Goal: Information Seeking & Learning: Learn about a topic

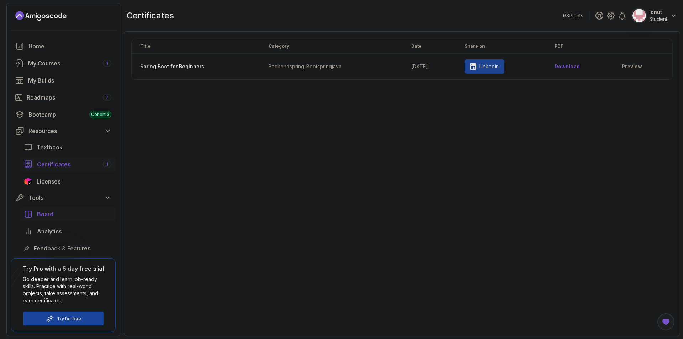
click at [55, 213] on div "Board" at bounding box center [74, 214] width 74 height 9
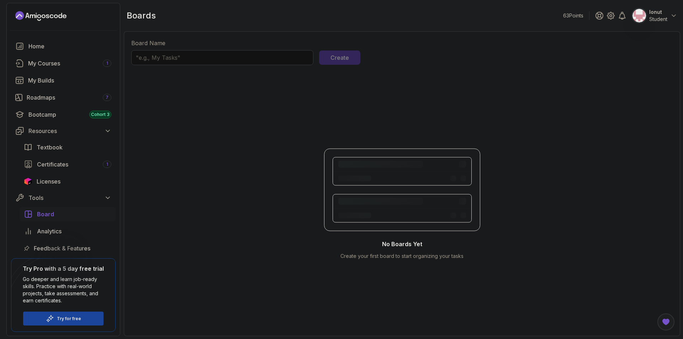
click at [282, 58] on input "text" at bounding box center [222, 57] width 182 height 15
click at [63, 230] on div "Analytics" at bounding box center [74, 231] width 74 height 9
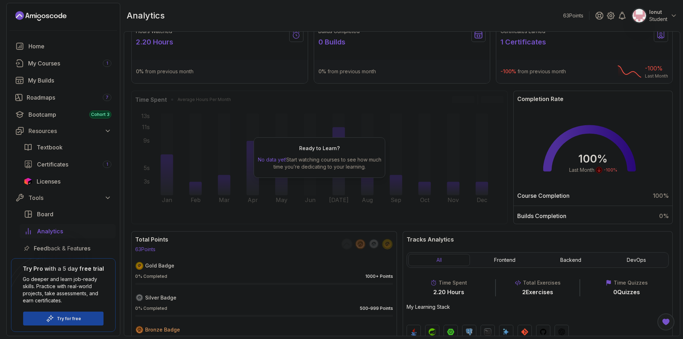
scroll to position [33, 0]
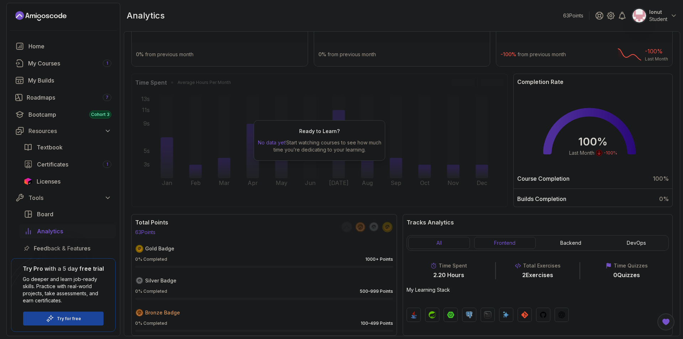
click at [508, 243] on button "Frontend" at bounding box center [505, 243] width 62 height 12
click at [579, 243] on button "Backend" at bounding box center [571, 243] width 62 height 12
click at [628, 246] on button "DevOps" at bounding box center [636, 243] width 62 height 12
click at [432, 245] on button "All" at bounding box center [439, 243] width 62 height 12
click at [71, 245] on div at bounding box center [63, 258] width 34 height 34
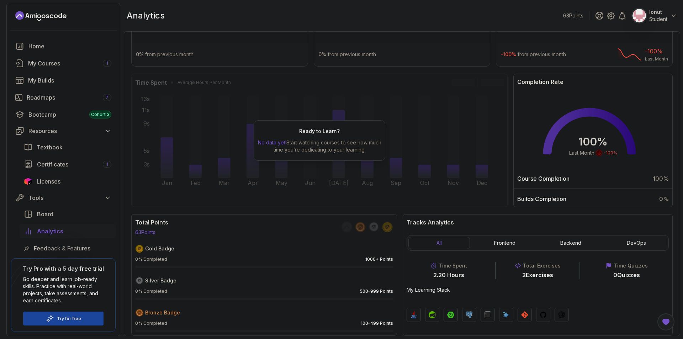
click at [71, 247] on div at bounding box center [63, 258] width 34 height 34
click at [79, 245] on span "Feedback & Features" at bounding box center [62, 248] width 57 height 9
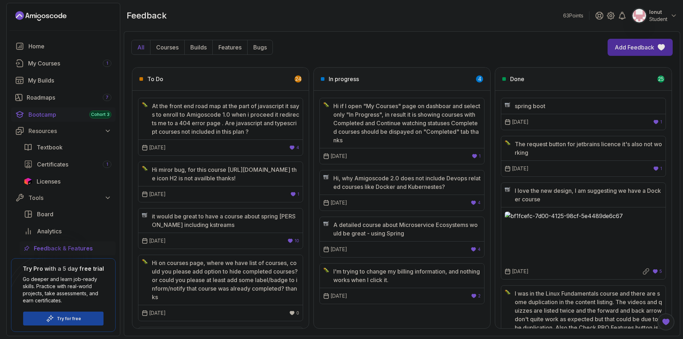
click at [72, 111] on div "Bootcamp Cohort 3" at bounding box center [69, 114] width 83 height 9
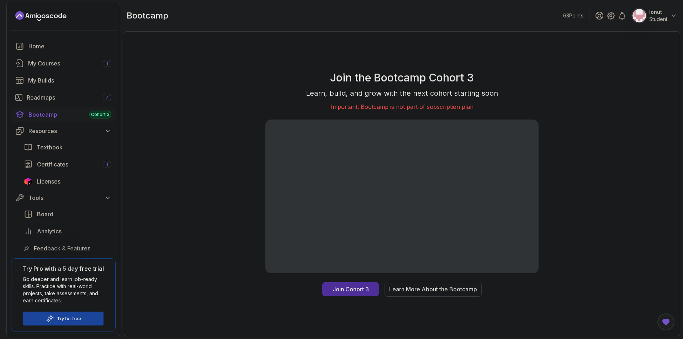
click at [406, 287] on div "Learn More About the Bootcamp" at bounding box center [433, 289] width 88 height 9
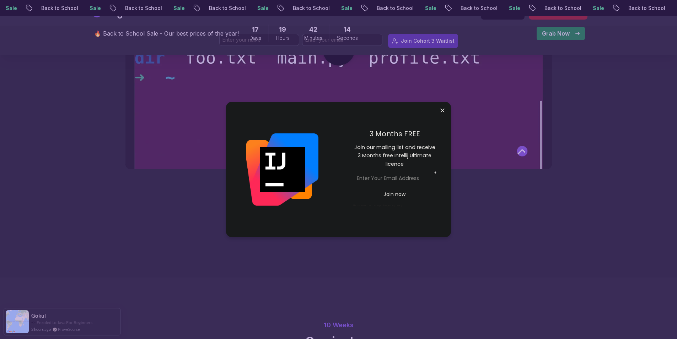
scroll to position [569, 0]
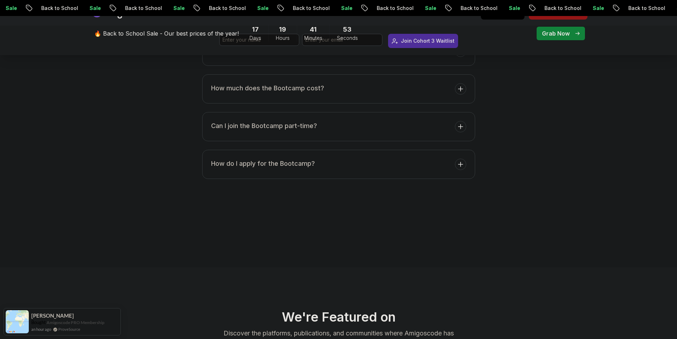
scroll to position [2880, 0]
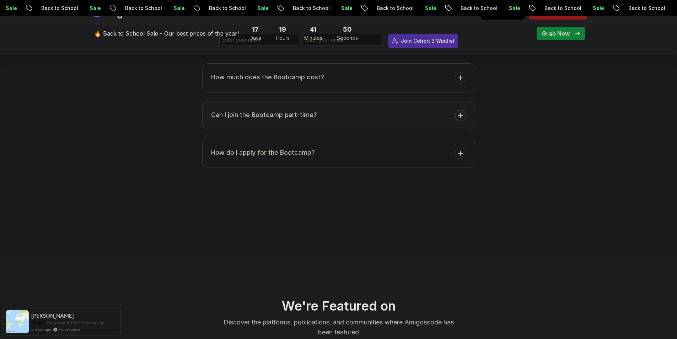
click at [378, 130] on button "Can I join the Bootcamp part-time?" at bounding box center [338, 115] width 273 height 29
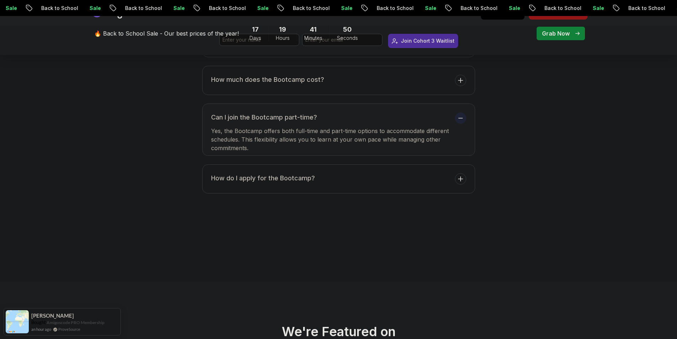
scroll to position [2851, 0]
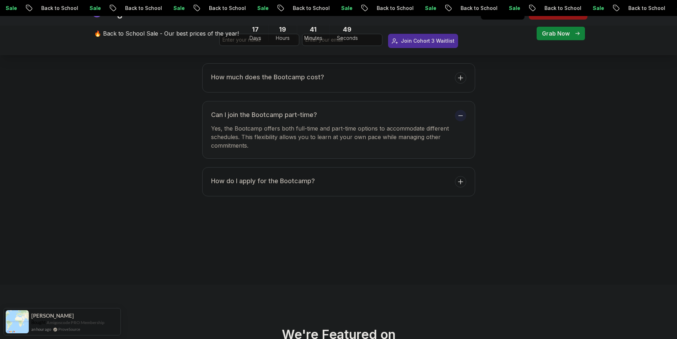
click at [379, 120] on h3 "Can I join the Bootcamp part-time?" at bounding box center [331, 115] width 241 height 10
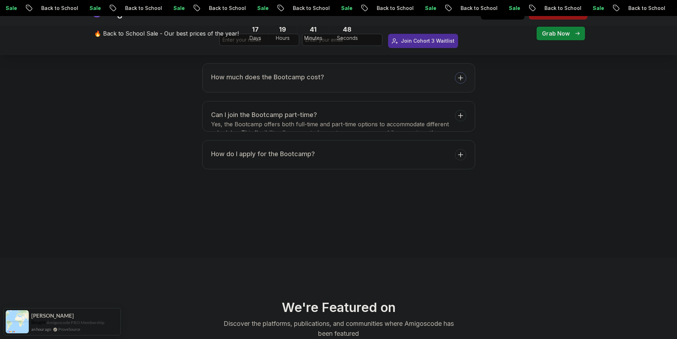
click at [373, 92] on button "How much does the Bootcamp cost?" at bounding box center [338, 77] width 273 height 29
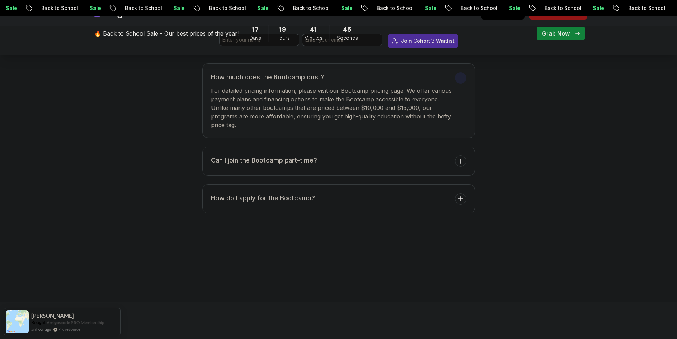
click at [321, 82] on h3 "How much does the Bootcamp cost?" at bounding box center [331, 77] width 241 height 10
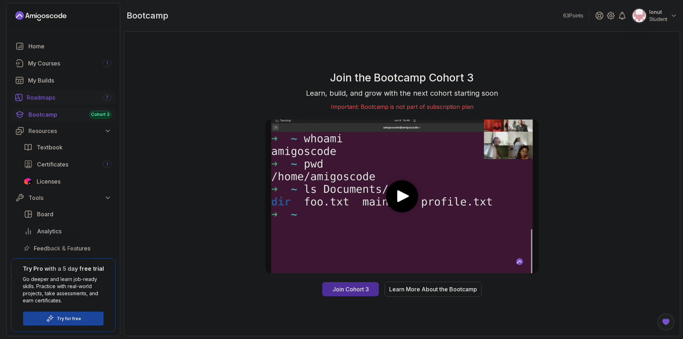
click at [83, 92] on link "Roadmaps 7" at bounding box center [63, 97] width 105 height 14
